Goal: Transaction & Acquisition: Purchase product/service

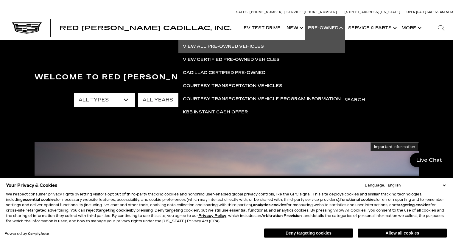
click at [235, 46] on link "View All Pre-Owned Vehicles" at bounding box center [262, 46] width 167 height 13
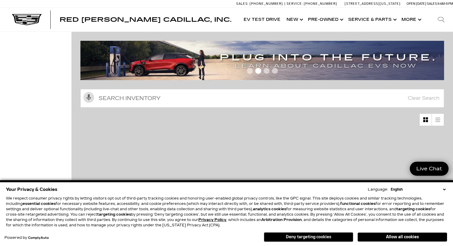
click at [335, 235] on button "Deny targeting cookies" at bounding box center [308, 237] width 89 height 10
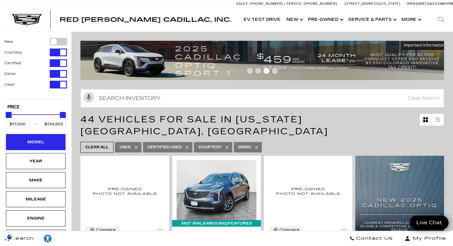
click at [40, 142] on div "Model" at bounding box center [36, 142] width 30 height 7
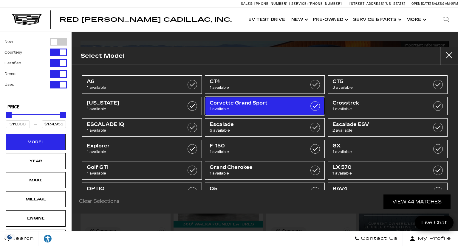
click at [259, 110] on span "1 available" at bounding box center [257, 109] width 94 height 6
type input "$61,500"
checkbox input "true"
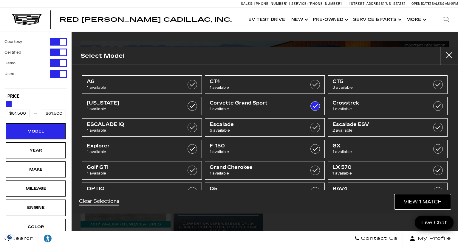
click at [404, 199] on link "View 1 Match" at bounding box center [423, 202] width 56 height 15
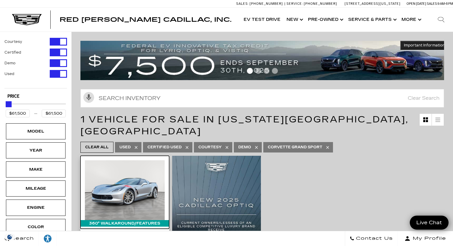
click at [122, 188] on img at bounding box center [125, 190] width 80 height 60
